Goal: Information Seeking & Learning: Find specific fact

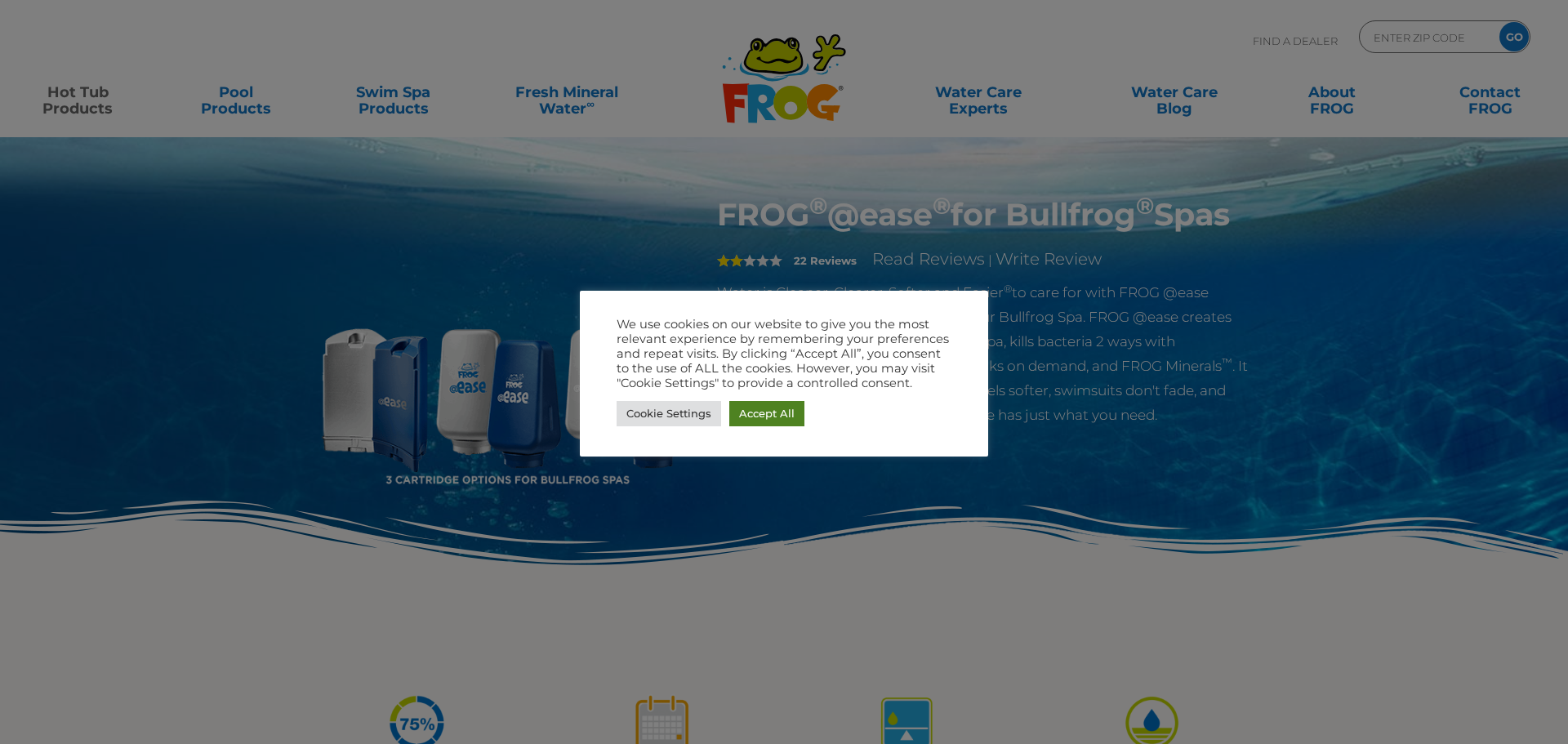
click at [746, 415] on link "Accept All" at bounding box center [766, 414] width 75 height 25
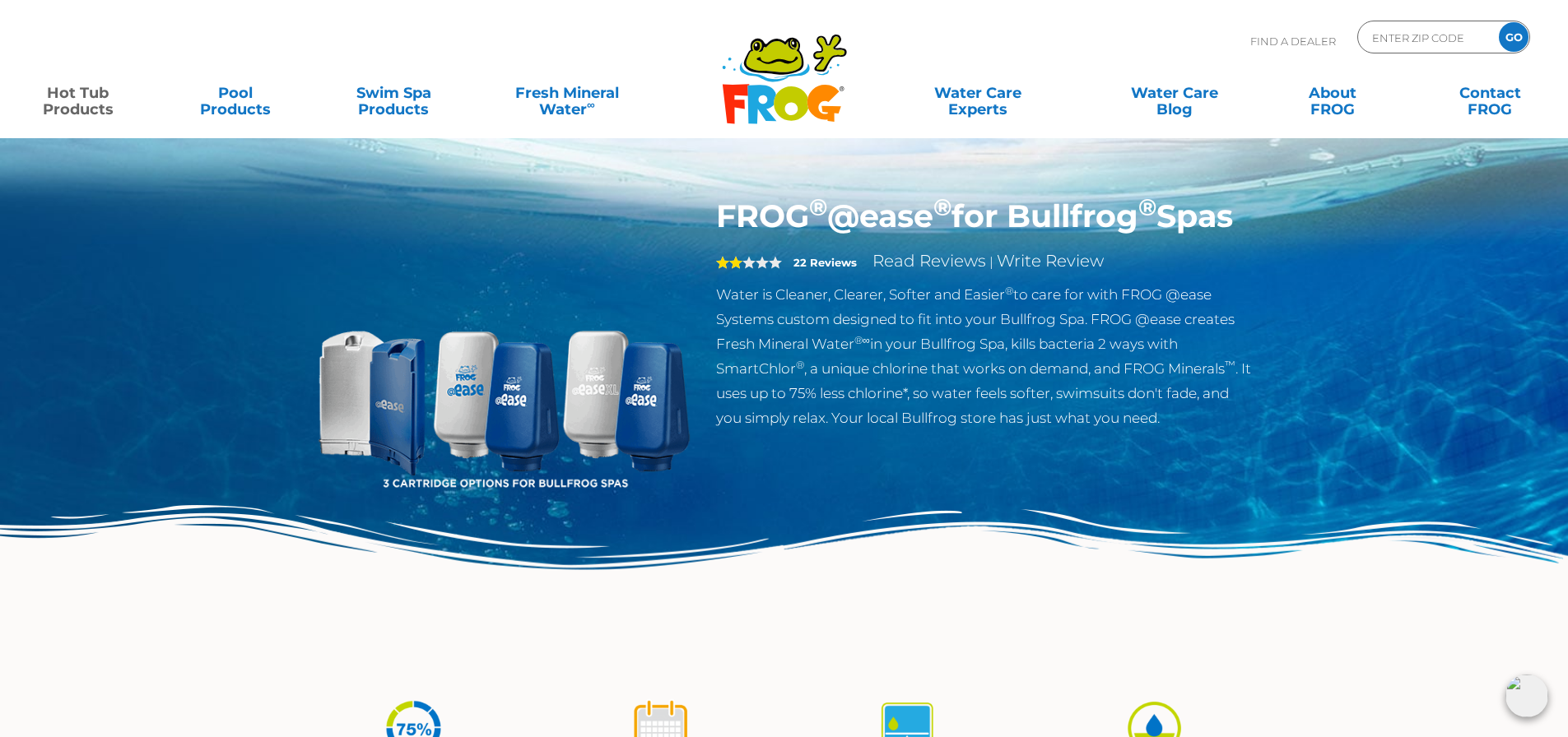
click at [84, 105] on link "Hot Tub Products" at bounding box center [78, 93] width 123 height 33
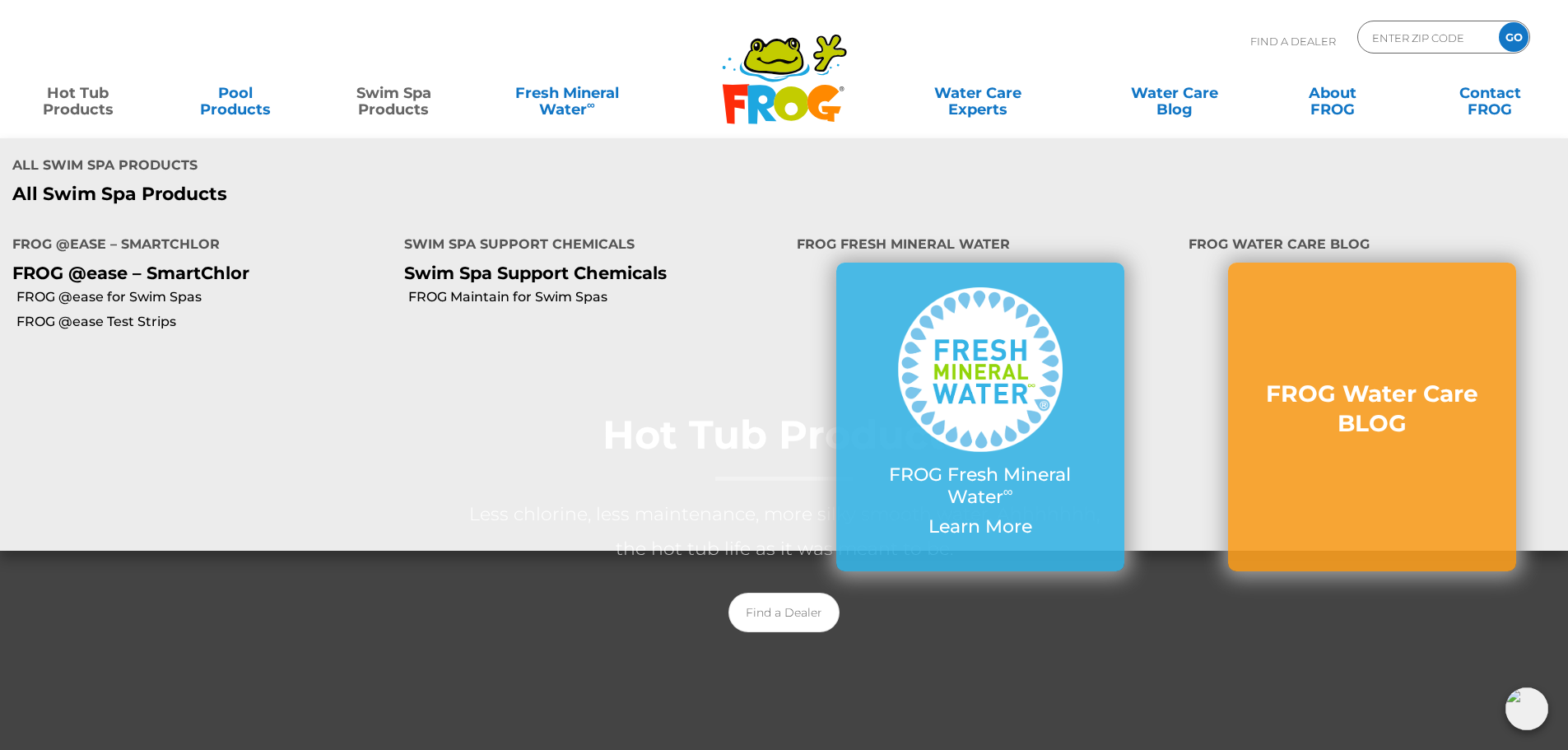
click at [388, 99] on link "Swim Spa Products" at bounding box center [394, 93] width 123 height 33
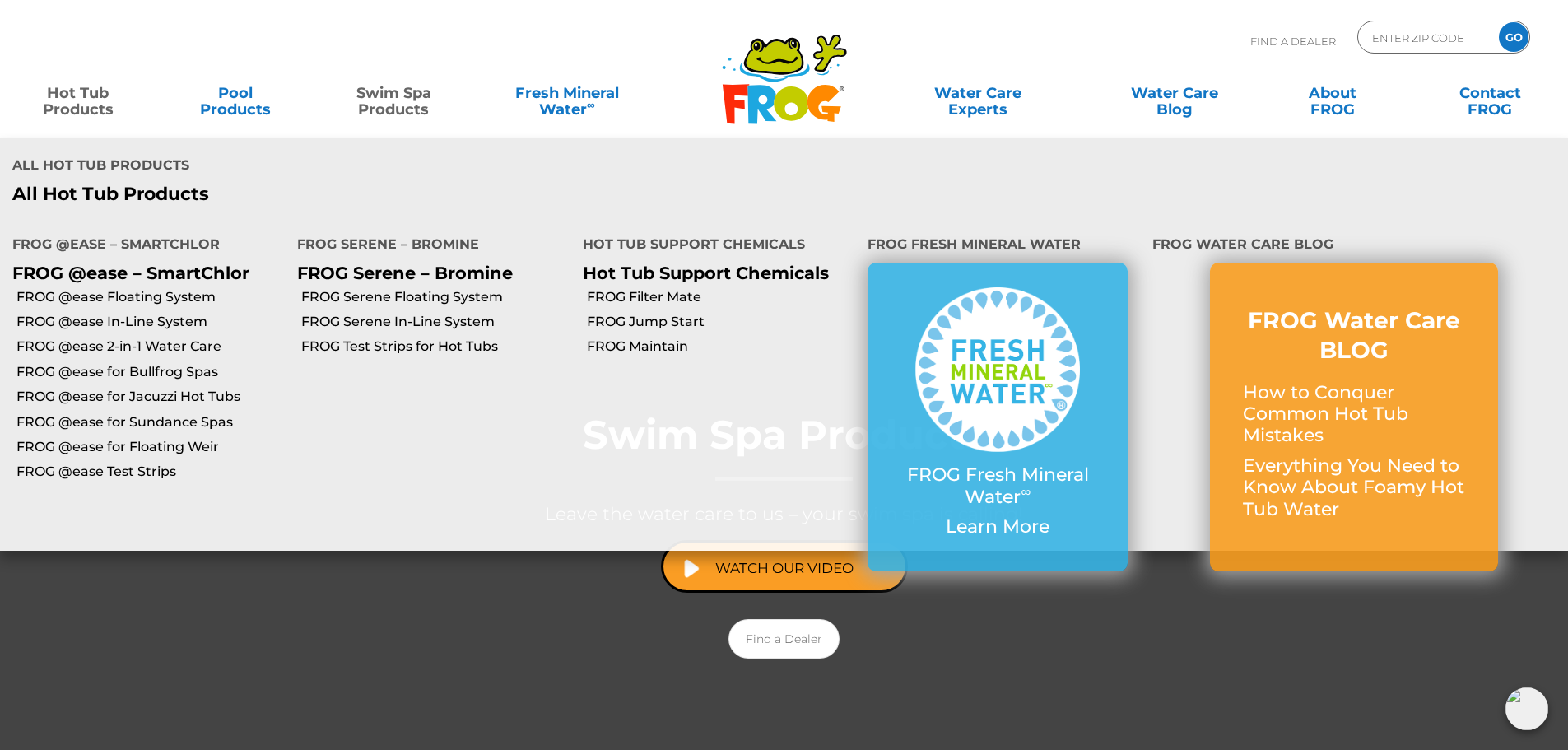
click at [58, 97] on link "Hot Tub Products" at bounding box center [78, 93] width 123 height 33
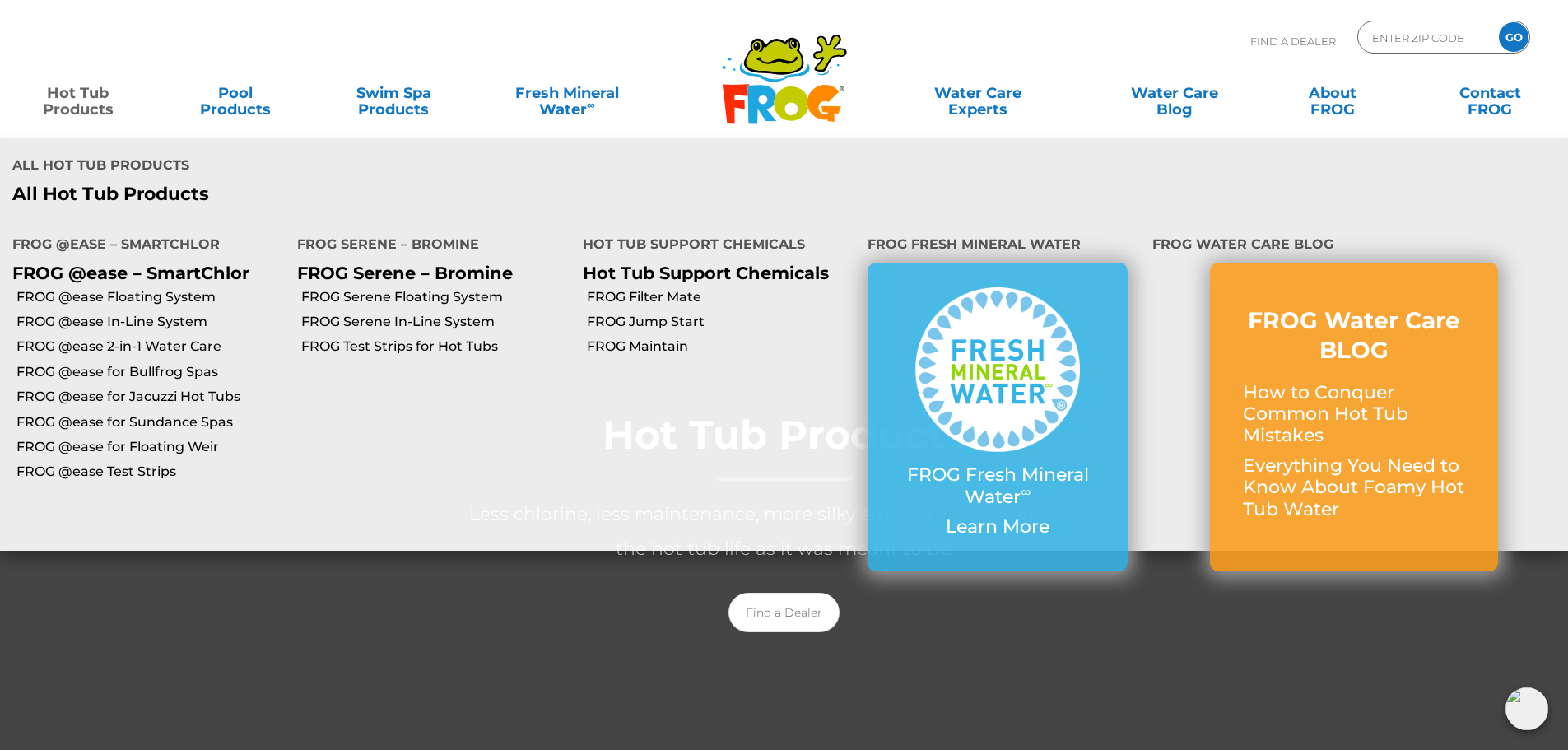
click at [86, 104] on link "Hot Tub Products" at bounding box center [78, 93] width 123 height 33
click at [93, 374] on link "FROG @ease for Bullfrog Spas" at bounding box center [151, 372] width 268 height 18
click at [98, 371] on link "FROG @ease for Bullfrog Spas" at bounding box center [151, 372] width 268 height 18
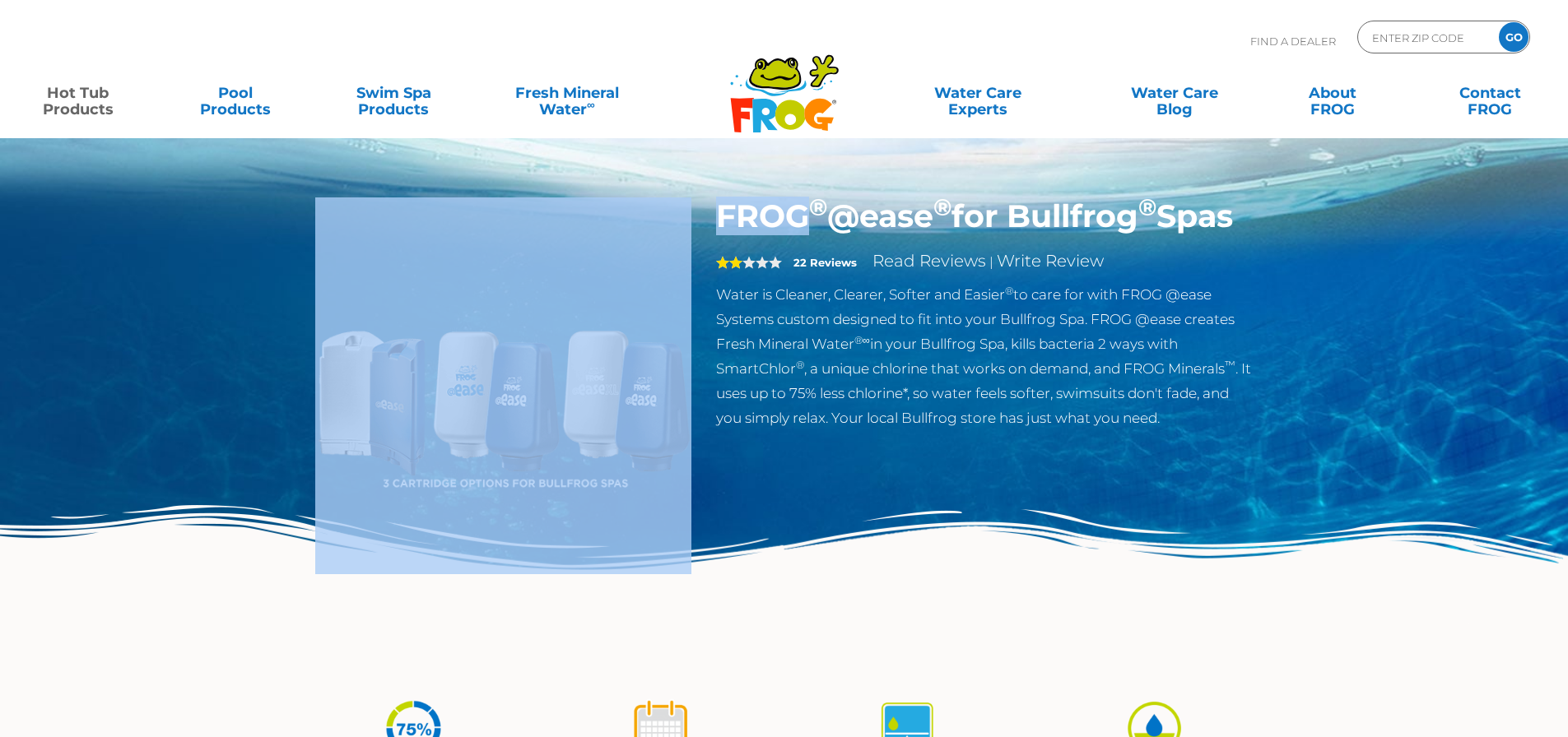
click at [99, 371] on div "FROG ® @ease ® for Bullfrog ® Spas 2 22 Reviews Read Reviews | Write Review Wat…" at bounding box center [784, 339] width 1568 height 677
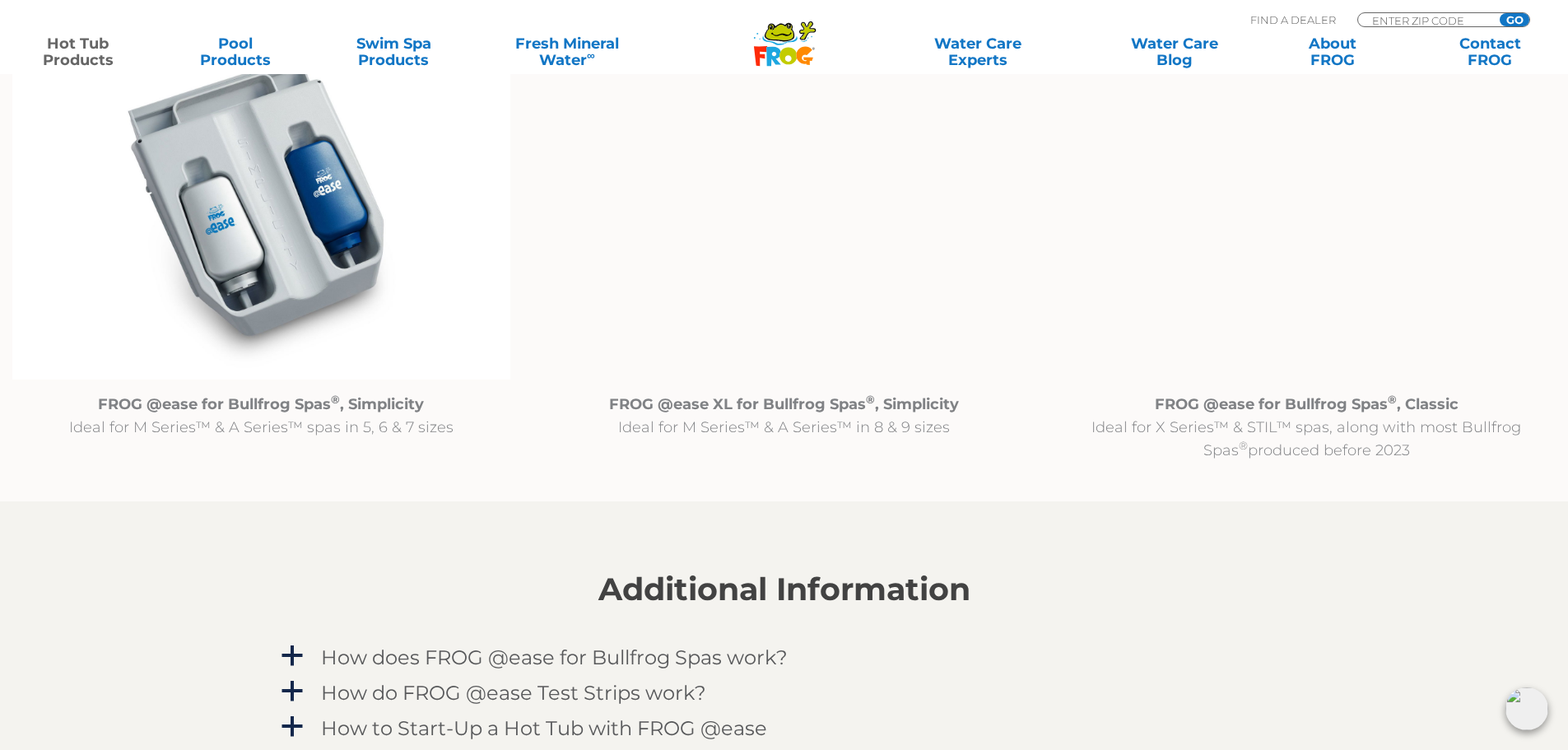
scroll to position [1868, 0]
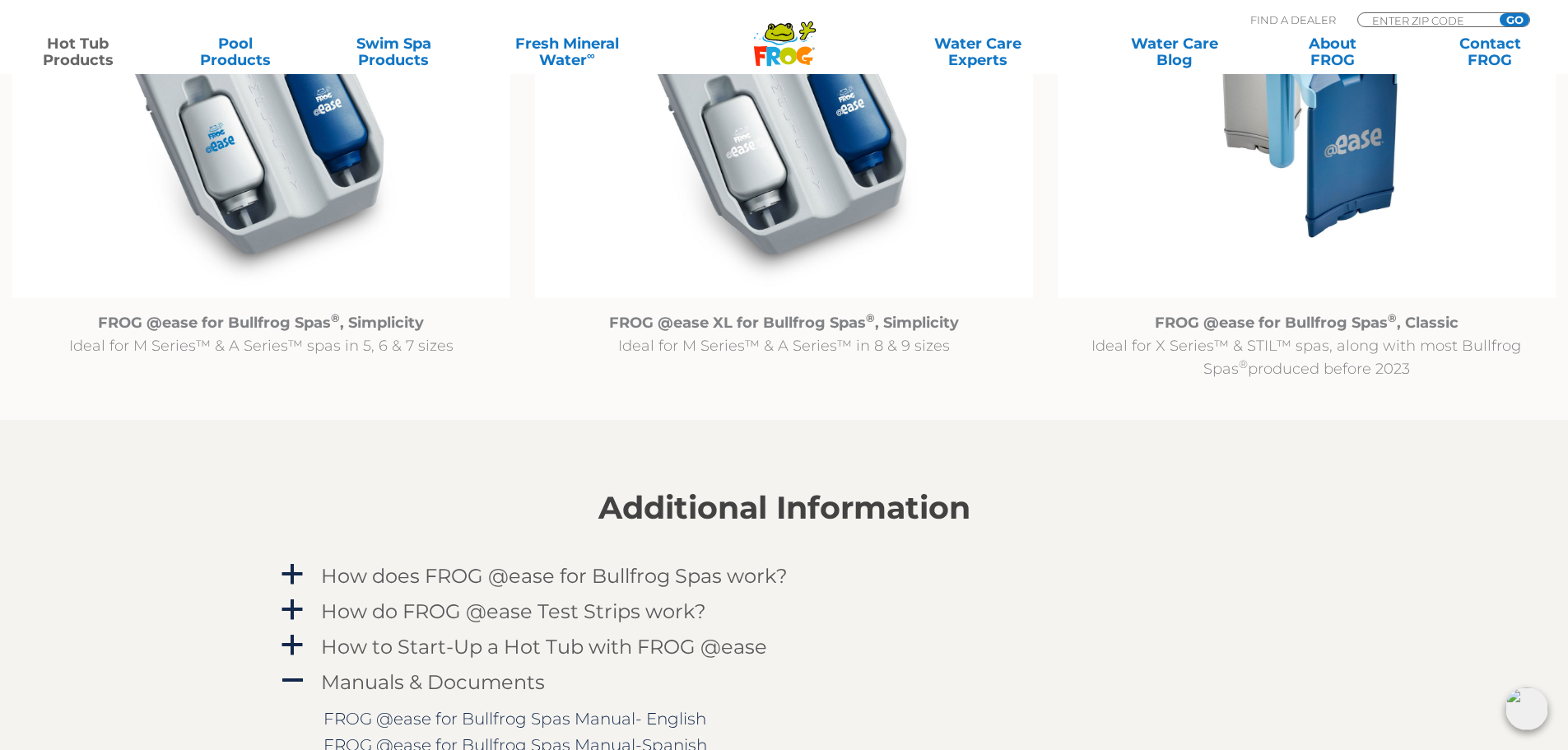
click at [1243, 343] on p "FROG @ease for Bullfrog Spas ® , Classic Ideal for X Series™ & STIL™ spas, alon…" at bounding box center [1306, 346] width 498 height 69
click at [1351, 155] on img at bounding box center [1306, 119] width 498 height 360
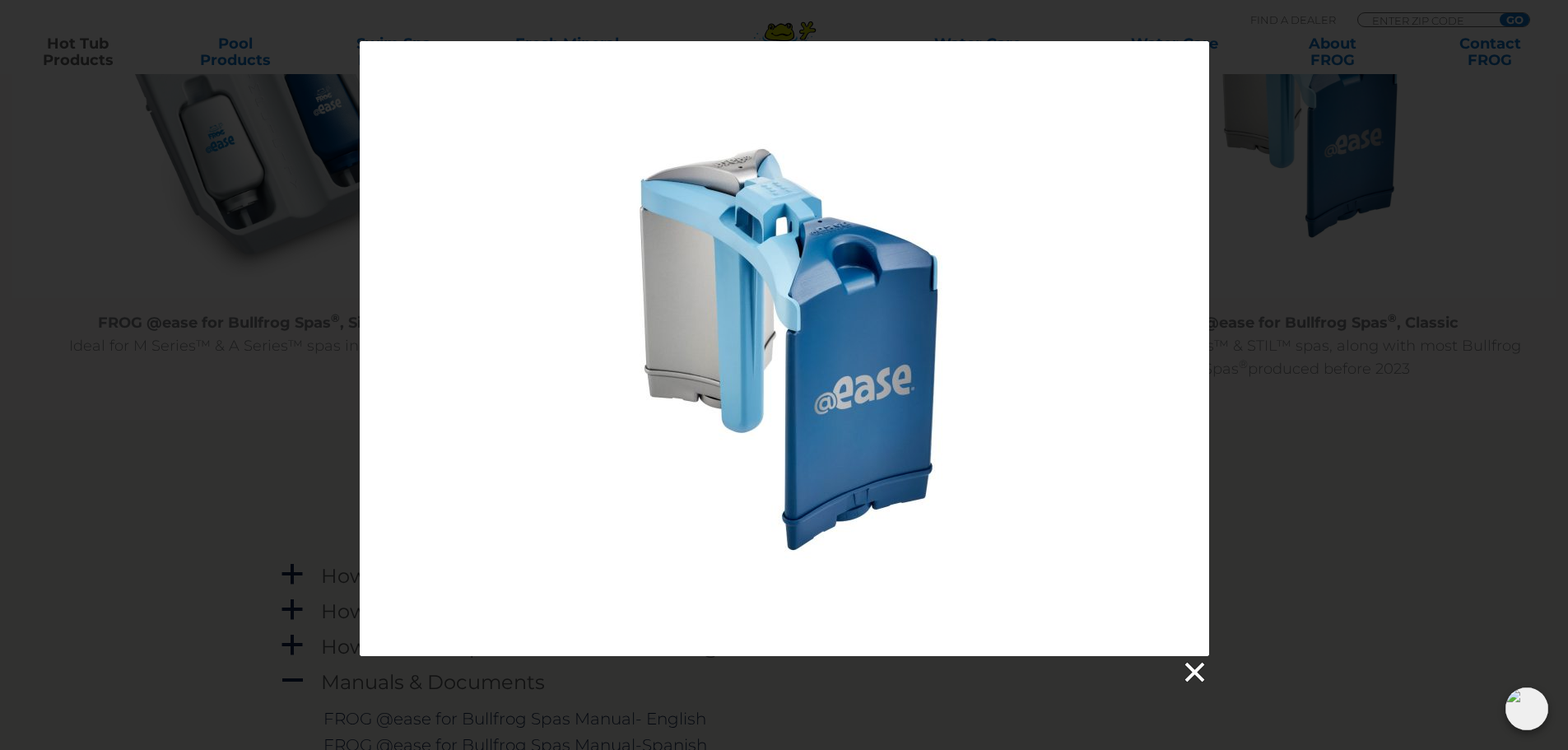
click at [1194, 667] on link at bounding box center [1193, 672] width 24 height 24
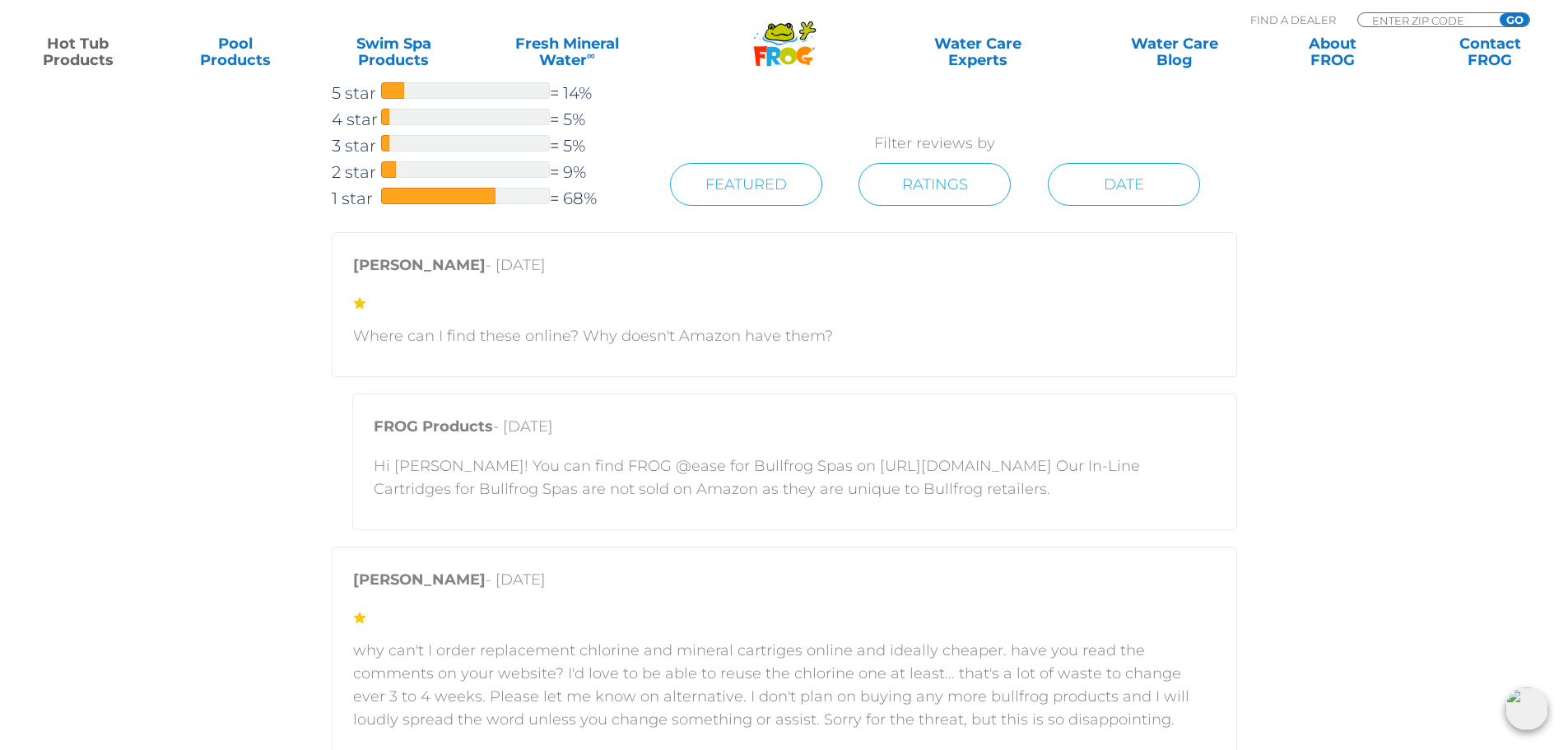
scroll to position [3176, 0]
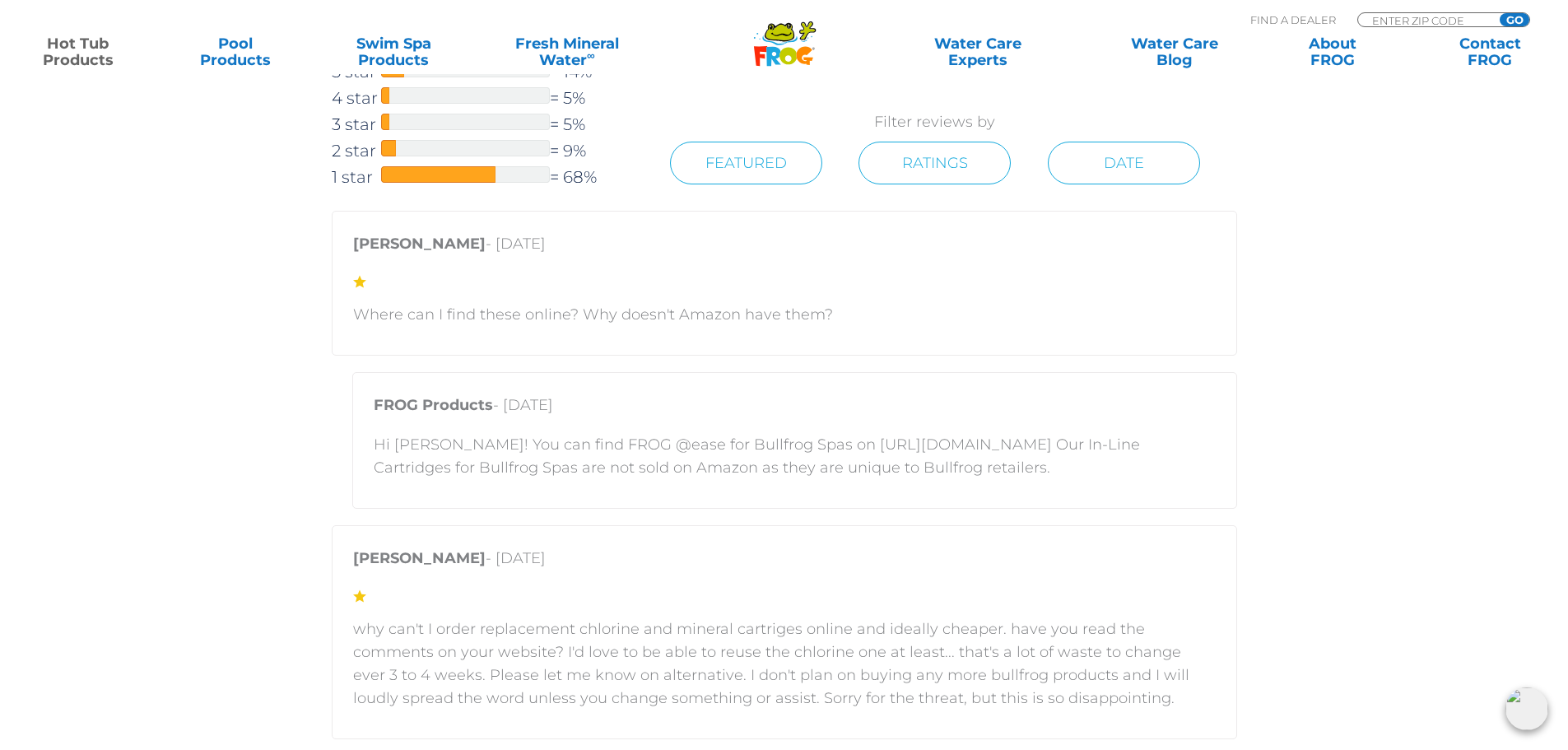
click at [899, 450] on p "Hi Matt! You can find FROG @ease for Bullfrog Spas on https://shop.bullfrogspas…" at bounding box center [795, 456] width 842 height 46
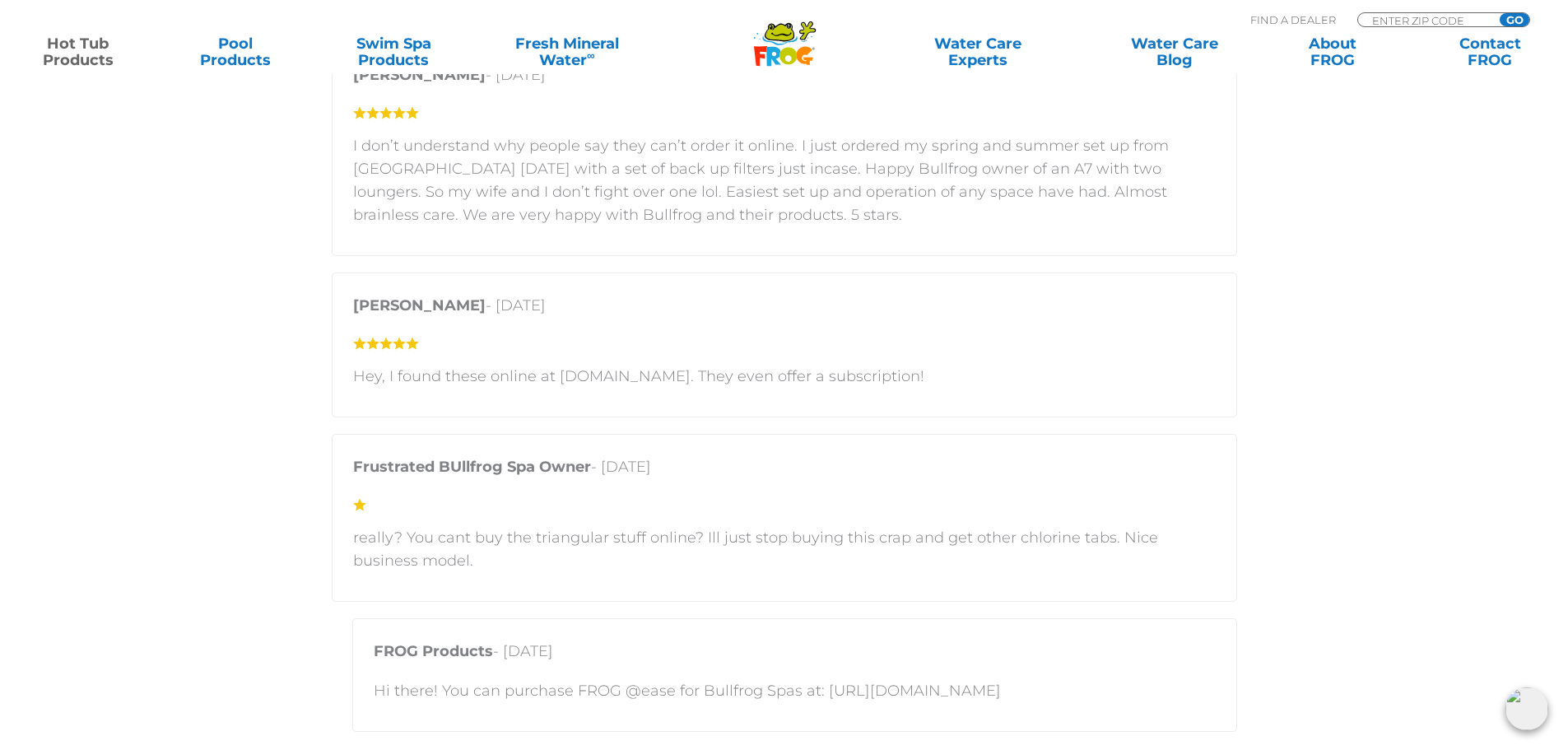
scroll to position [4081, 0]
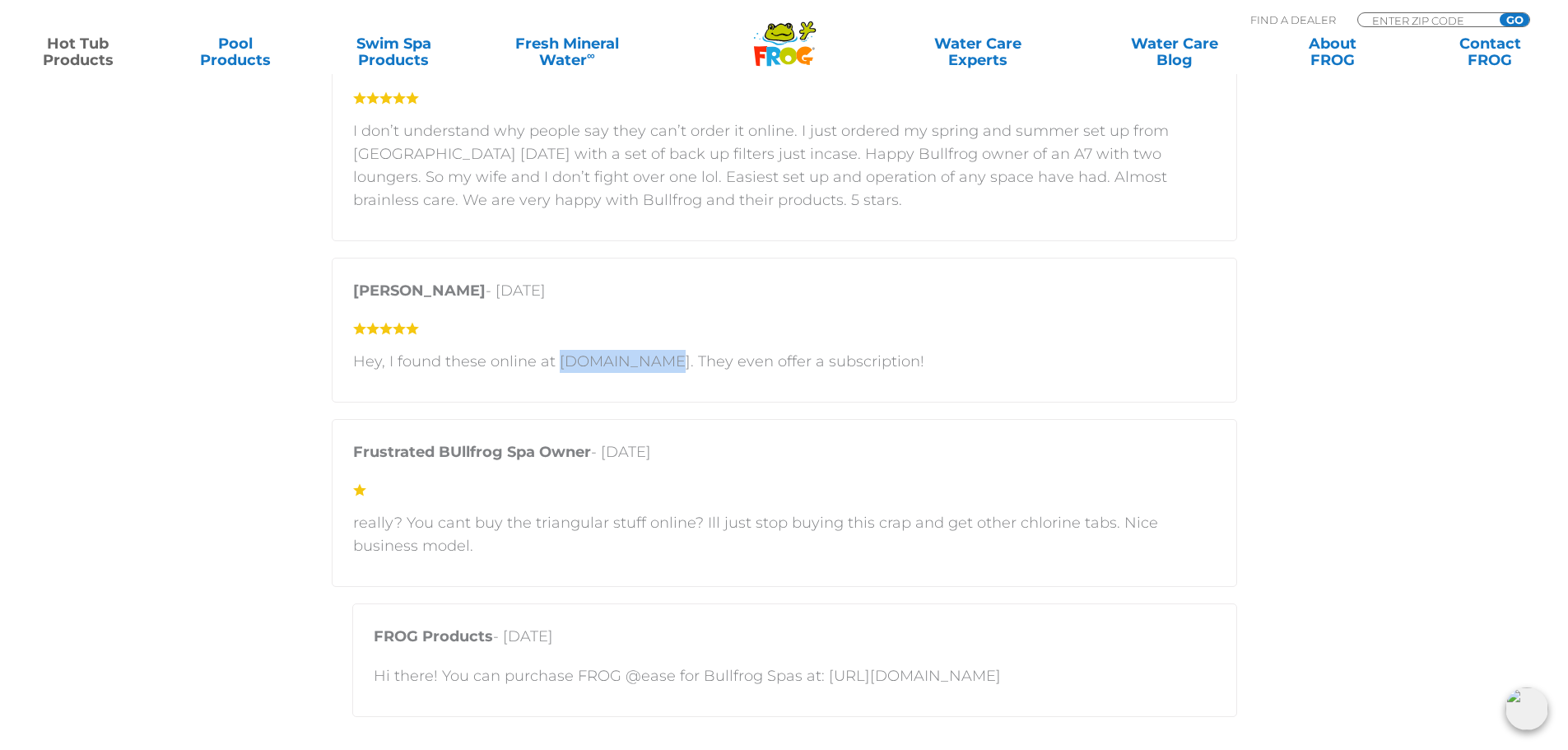
drag, startPoint x: 554, startPoint y: 362, endPoint x: 649, endPoint y: 367, distance: 95.1
click at [649, 367] on p "Hey, I found these online at cleartub.com. They even offer a subscription!" at bounding box center [784, 361] width 863 height 23
copy p "cleartub.com"
